Goal: Obtain resource: Obtain resource

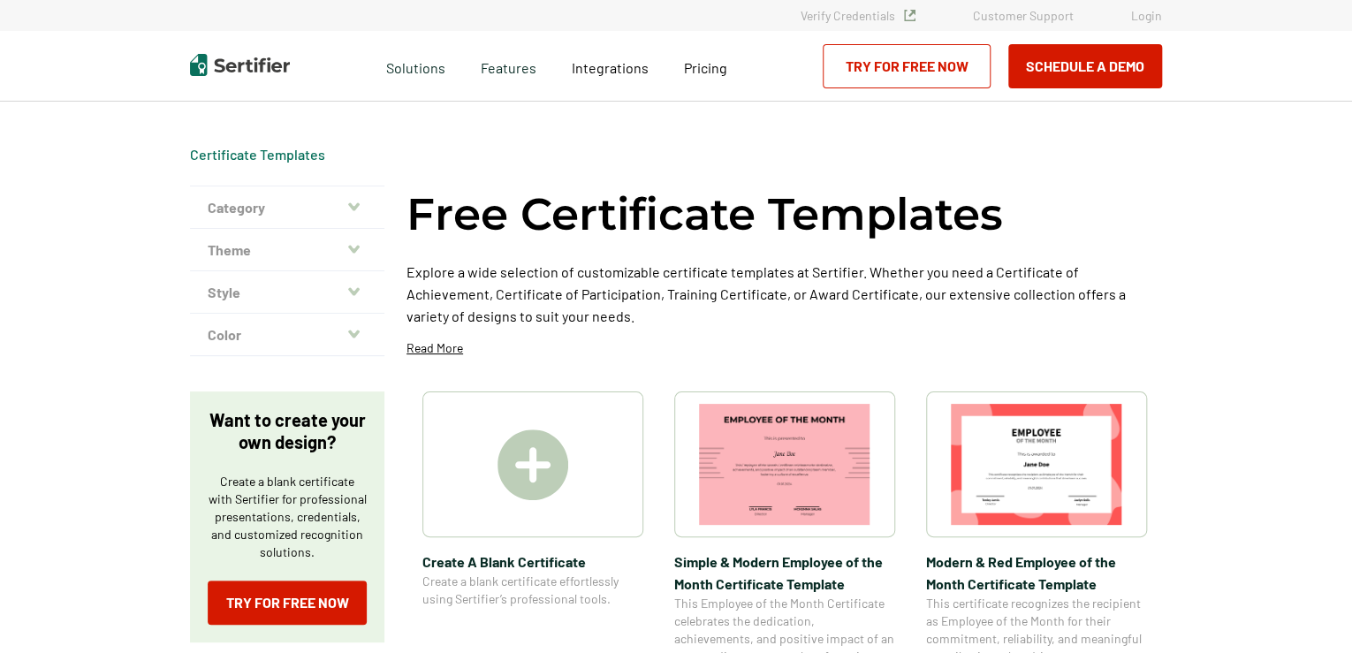
click at [1057, 444] on img at bounding box center [1036, 464] width 171 height 121
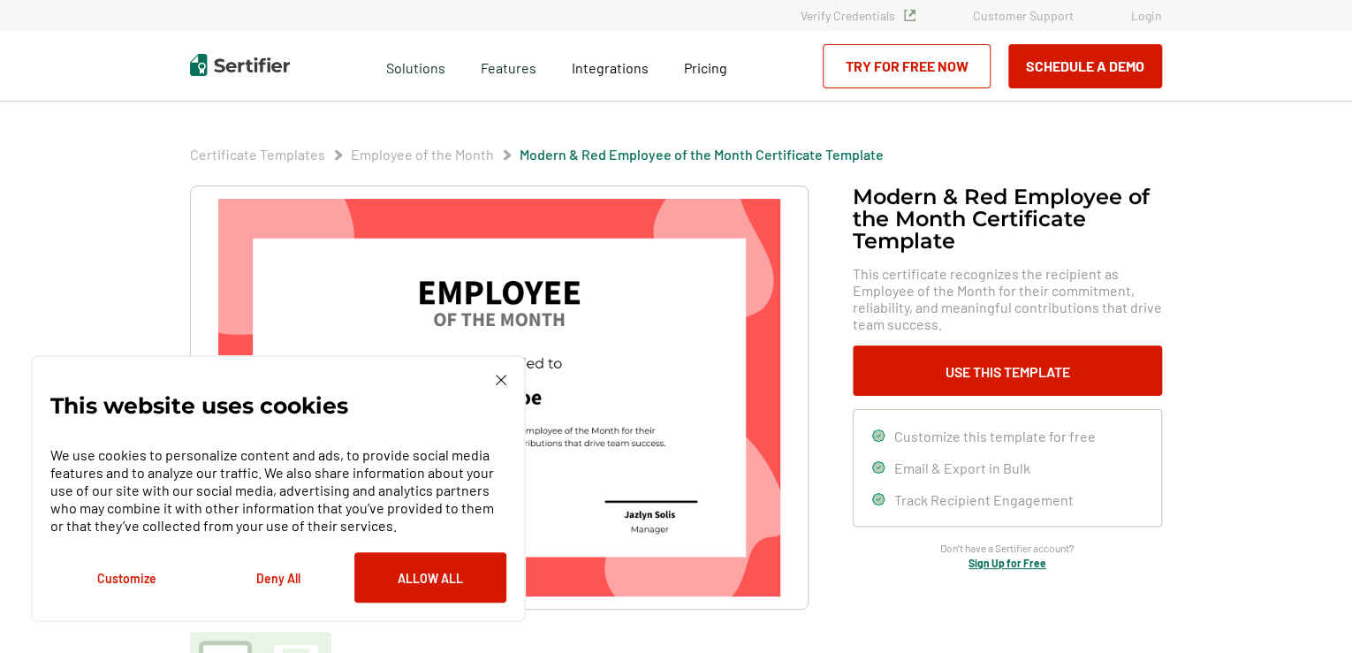
click at [546, 420] on div "Certificate Templates Employee of the Month Modern & Red Employee of the Month …" at bounding box center [676, 608] width 1060 height 1013
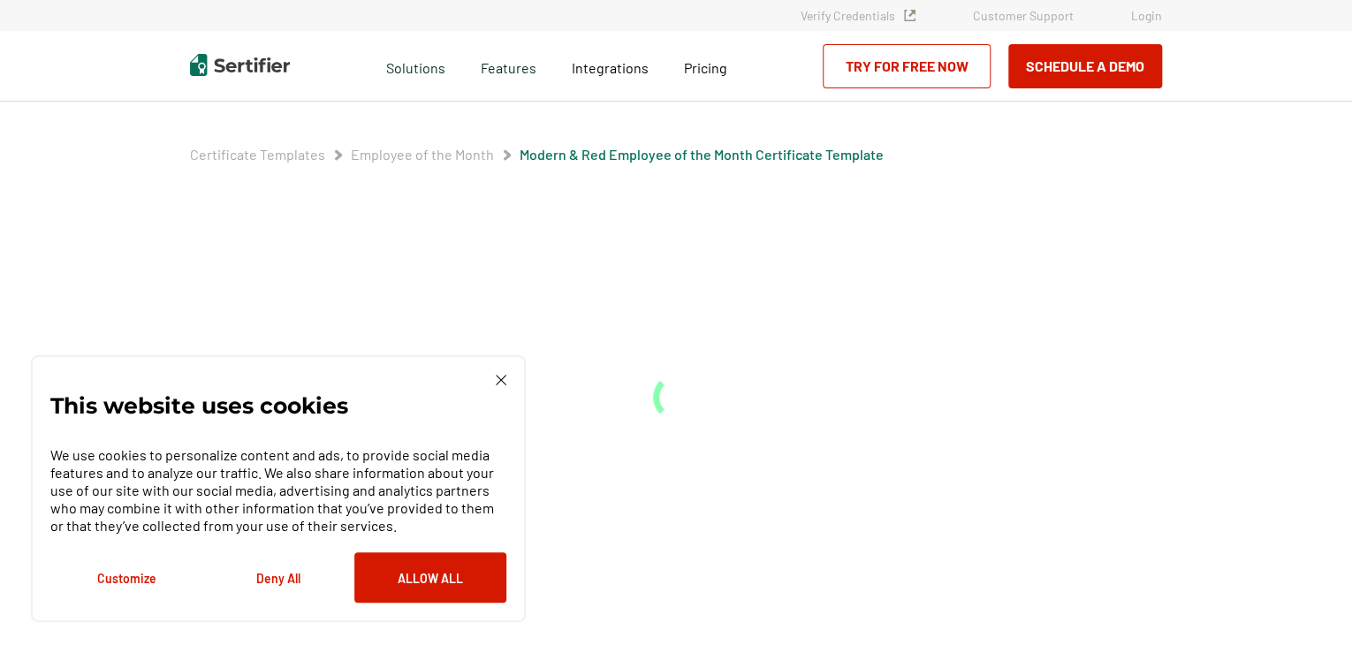
click at [546, 420] on div "Certificate Templates Employee of the Month Modern & Red Employee of the Month …" at bounding box center [676, 377] width 1060 height 551
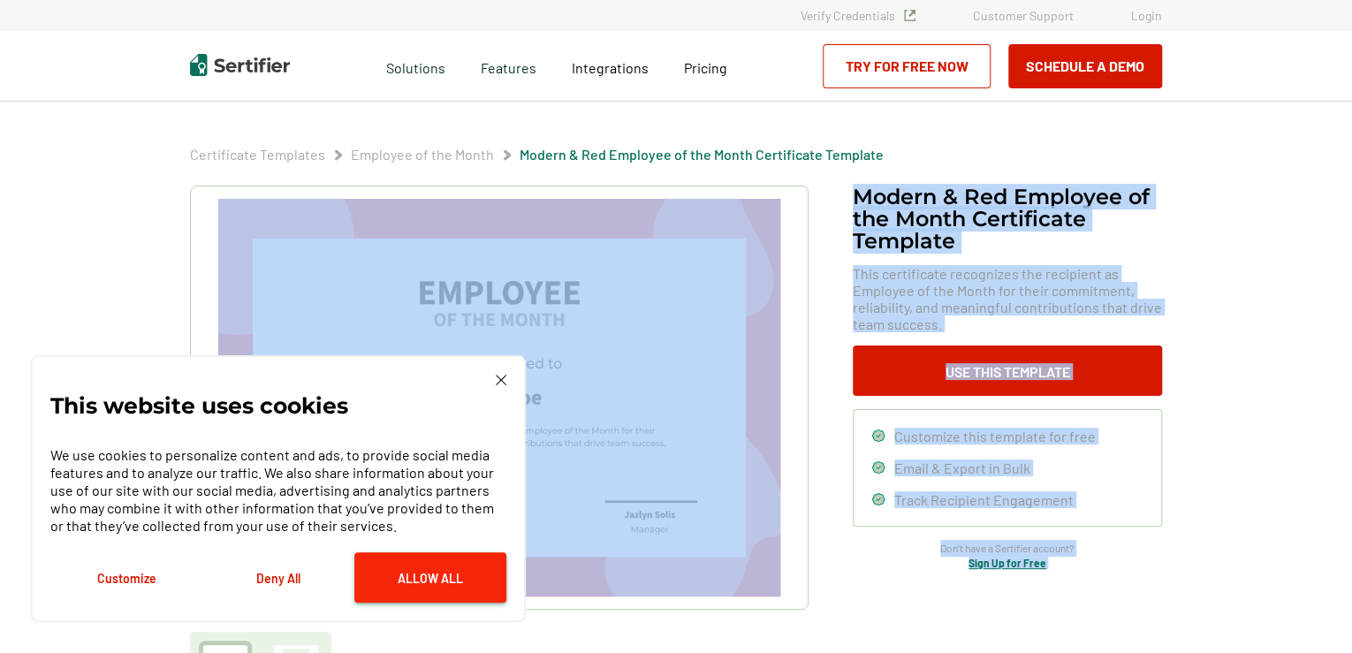
click at [420, 571] on button "Allow All" at bounding box center [430, 577] width 152 height 50
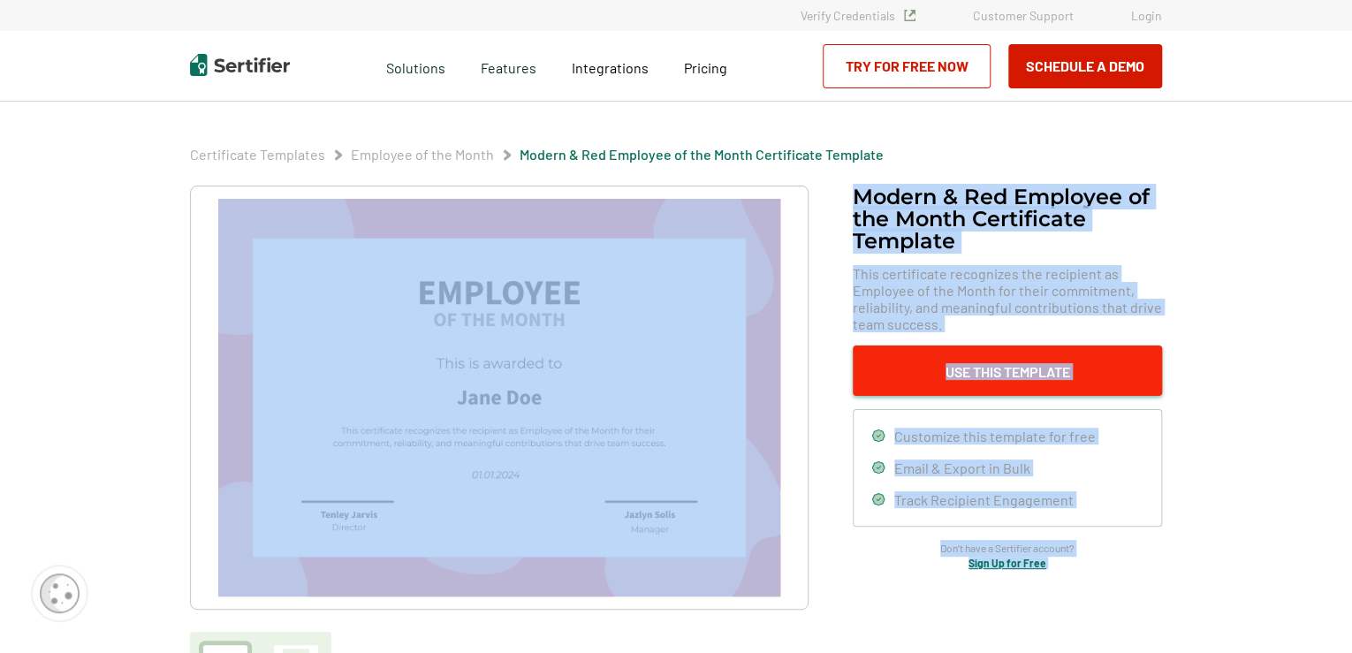
click at [982, 363] on button "Use This Template" at bounding box center [1007, 370] width 309 height 50
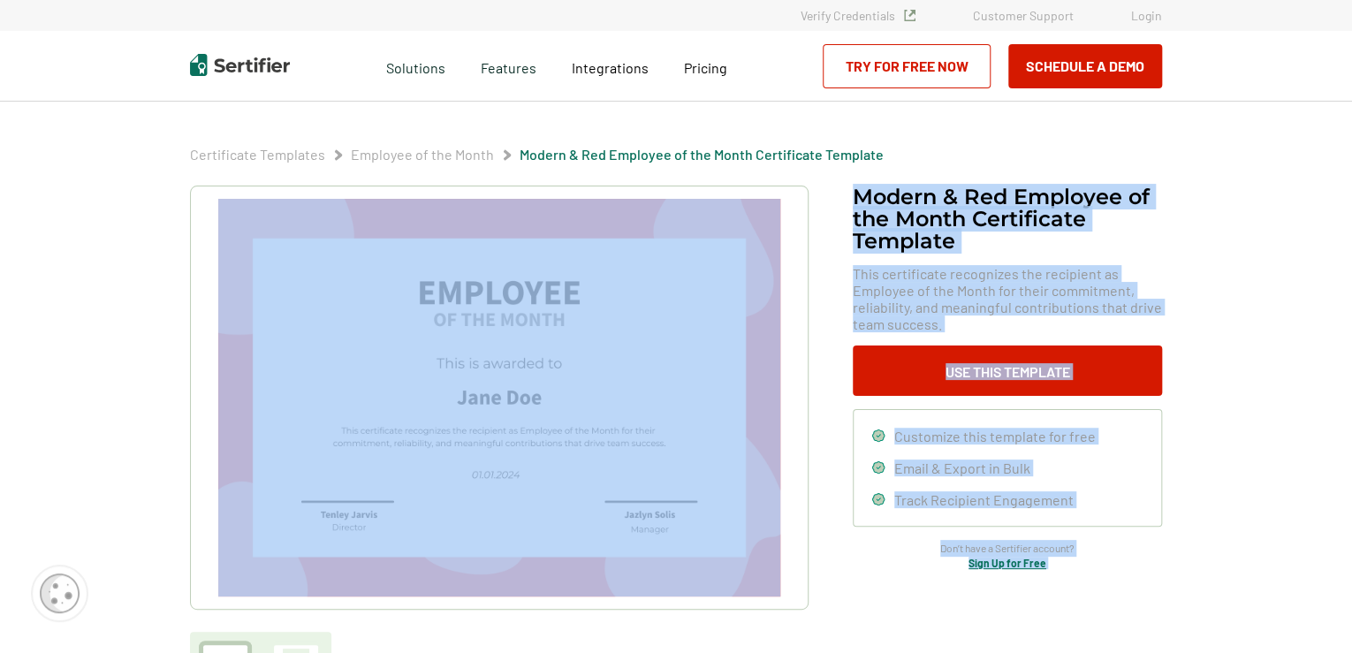
click at [514, 343] on img at bounding box center [499, 398] width 562 height 398
click at [891, 565] on div "Modern & Red Employee of the Month Certificate Template This certificate recogn…" at bounding box center [1007, 377] width 309 height 383
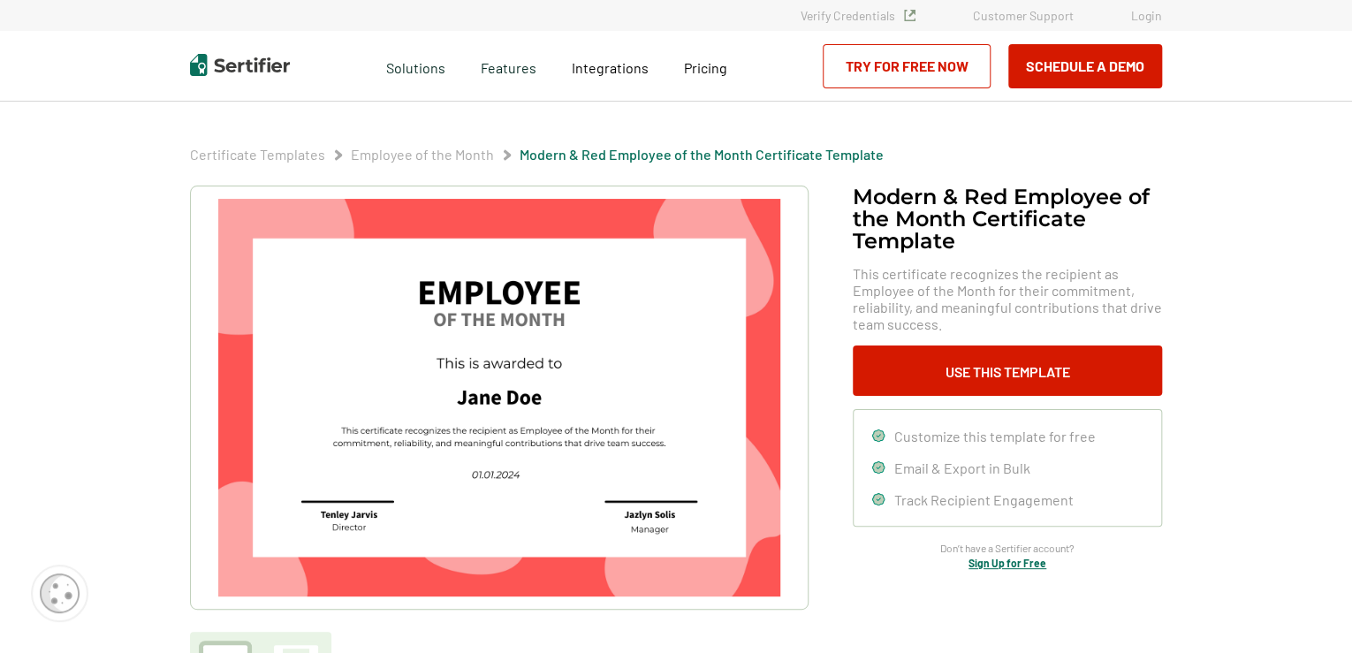
drag, startPoint x: 1350, startPoint y: 102, endPoint x: 1346, endPoint y: 154, distance: 52.2
